Goal: Task Accomplishment & Management: Use online tool/utility

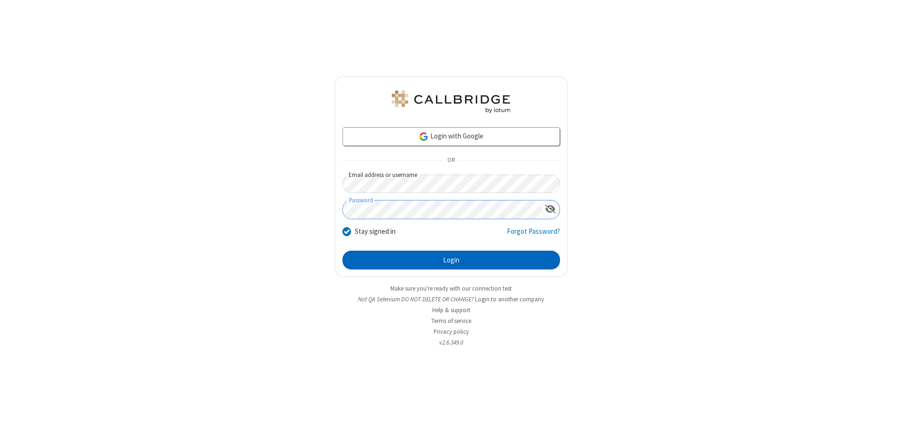
click at [451, 260] on button "Login" at bounding box center [450, 260] width 217 height 19
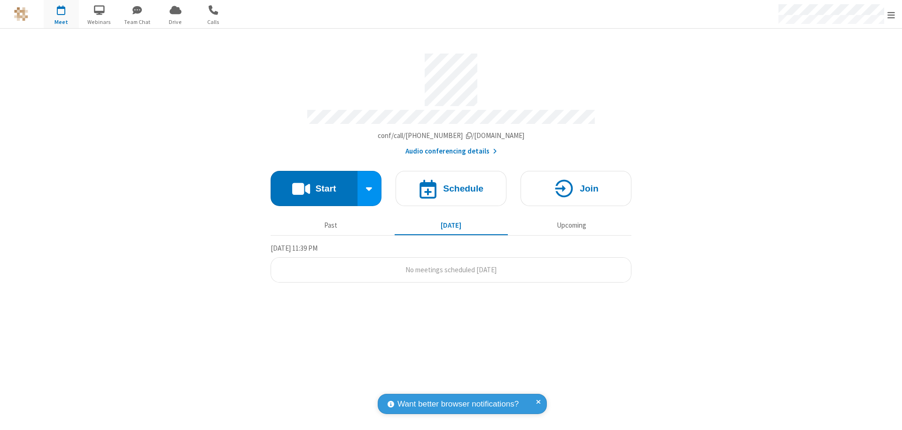
click at [891, 15] on span "Open menu" at bounding box center [891, 14] width 8 height 9
click at [175, 22] on span "Drive" at bounding box center [175, 22] width 35 height 8
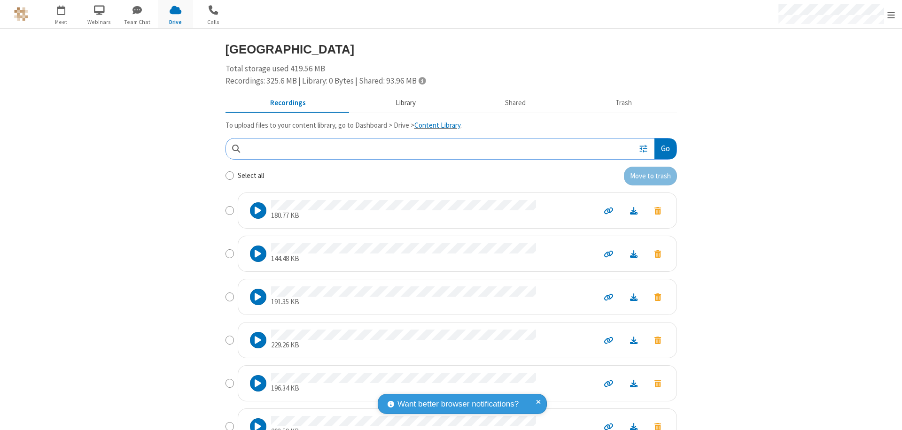
click at [401, 103] on button "Library" at bounding box center [405, 103] width 110 height 18
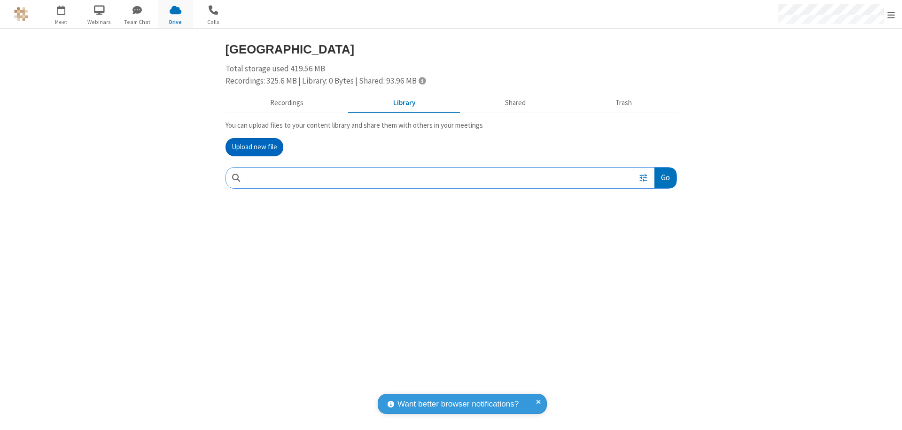
click at [254, 147] on button "Upload new file" at bounding box center [254, 147] width 58 height 19
click at [657, 239] on span "Move to trash" at bounding box center [657, 239] width 7 height 8
